Goal: Find specific page/section: Find specific page/section

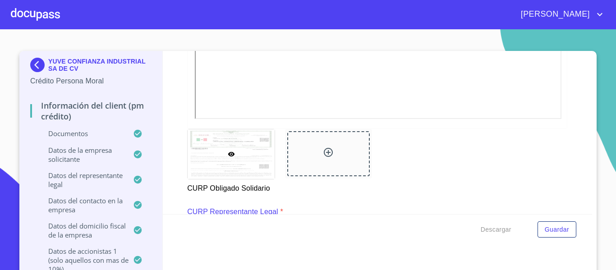
scroll to position [4128, 0]
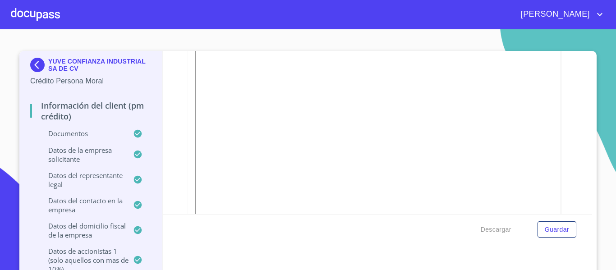
click at [33, 66] on img at bounding box center [39, 65] width 18 height 14
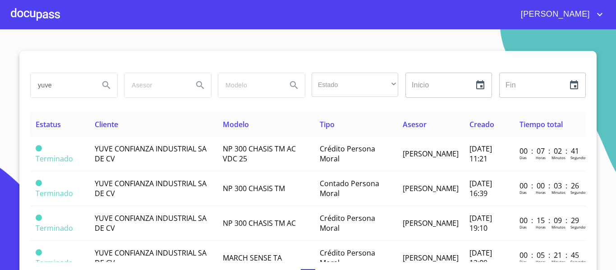
click at [57, 82] on input "yuve" at bounding box center [61, 85] width 61 height 24
type input "y"
type input "[PERSON_NAME]"
click at [102, 83] on icon "Search" at bounding box center [106, 85] width 11 height 11
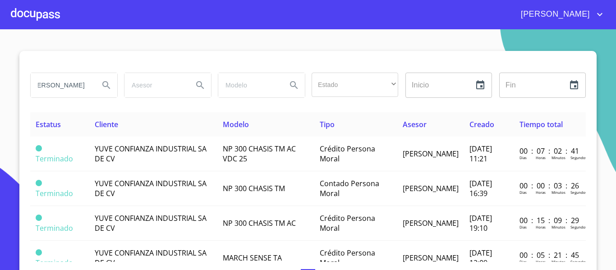
scroll to position [0, 0]
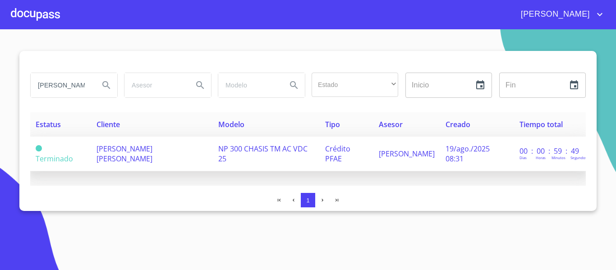
click at [236, 156] on span "NP 300 CHASIS TM AC VDC 25" at bounding box center [262, 154] width 89 height 20
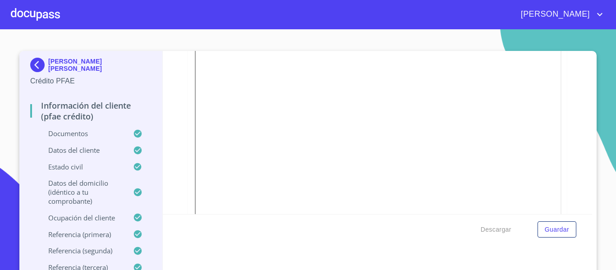
scroll to position [946, 0]
click at [31, 65] on img at bounding box center [39, 65] width 18 height 14
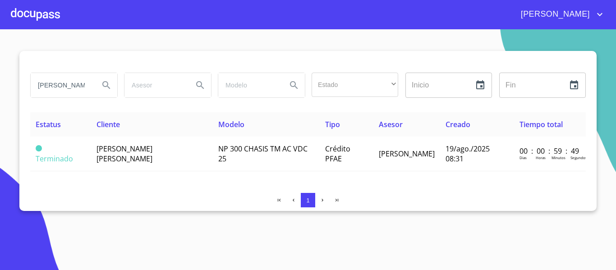
click at [71, 85] on input "[PERSON_NAME]" at bounding box center [61, 85] width 61 height 24
type input "g"
type input "[PERSON_NAME]"
click at [105, 83] on icon "Search" at bounding box center [106, 85] width 11 height 11
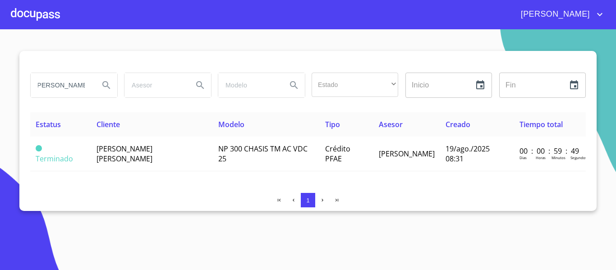
scroll to position [0, 0]
